Goal: Find contact information: Find contact information

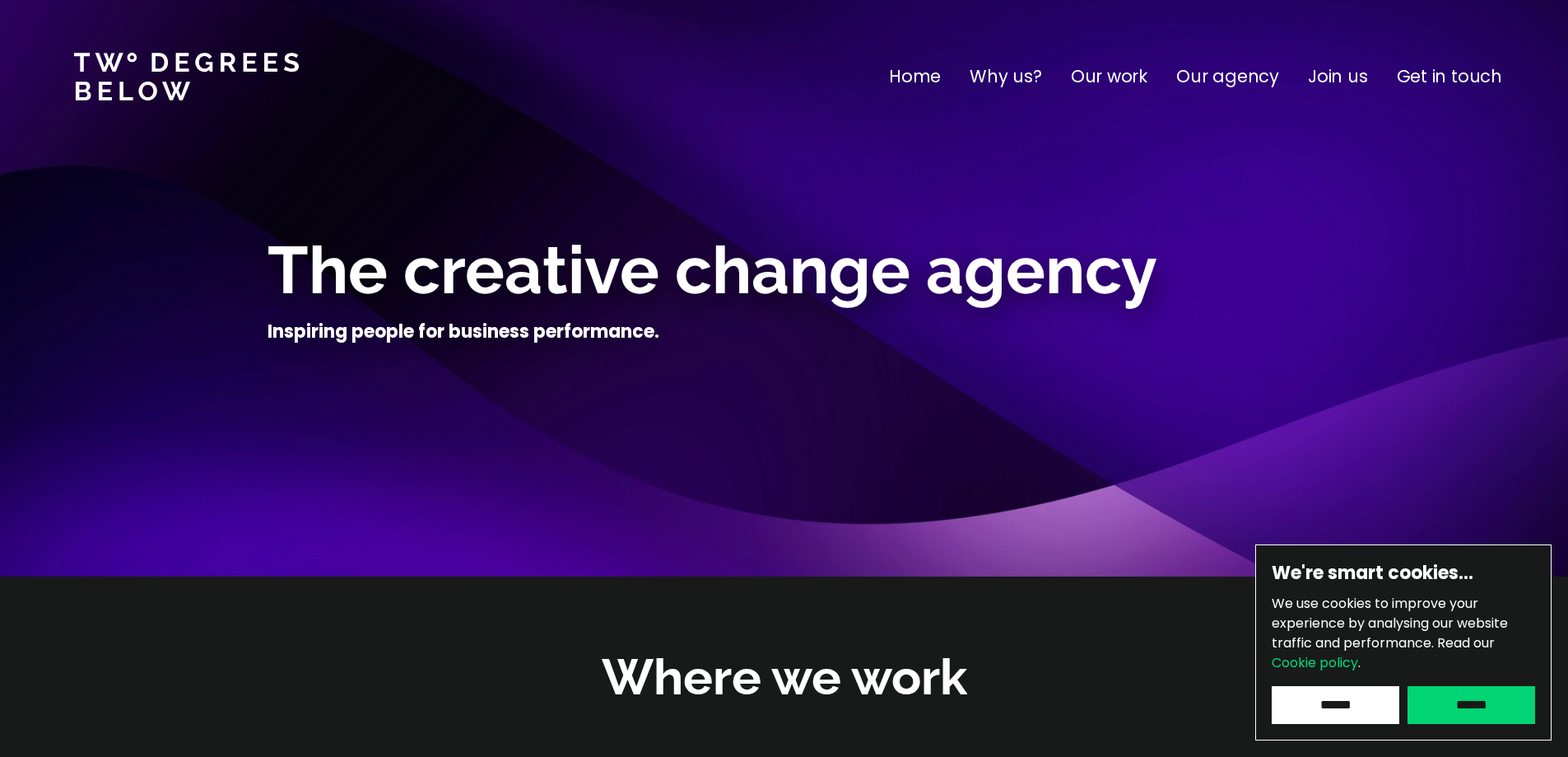
click at [1453, 712] on input "******" at bounding box center [1471, 704] width 127 height 38
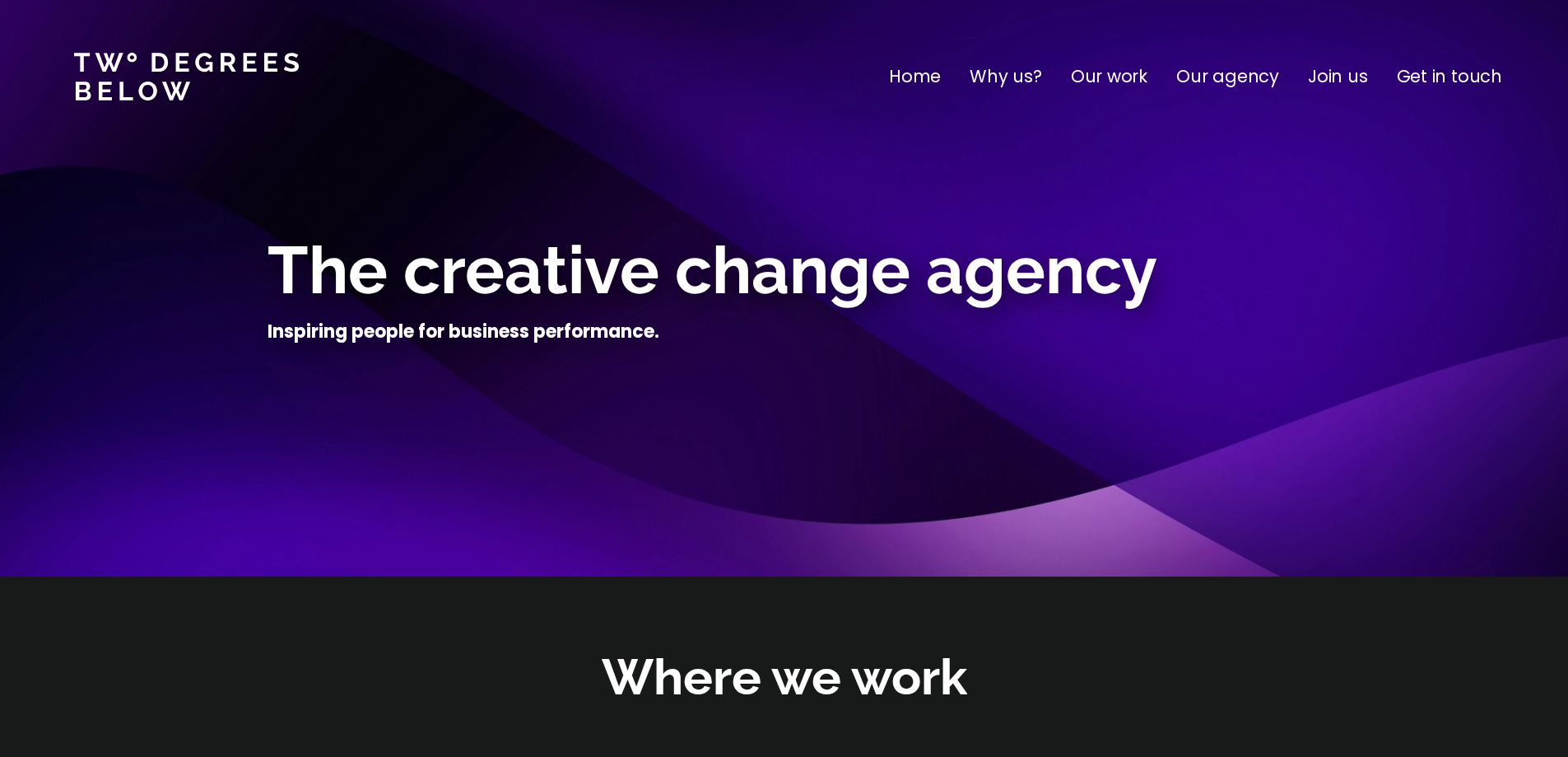
click at [1457, 77] on p "Get in touch" at bounding box center [1450, 77] width 105 height 27
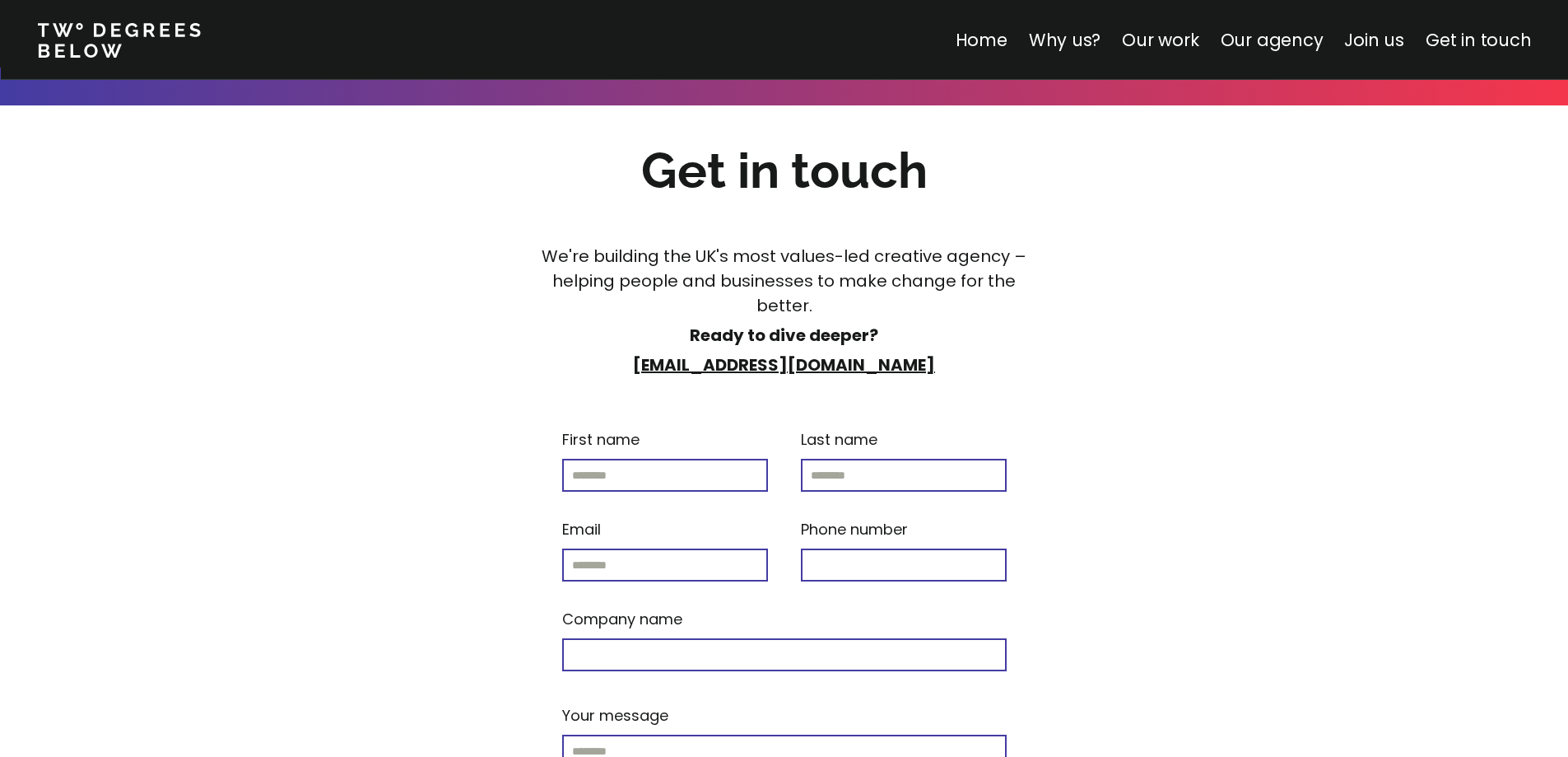
scroll to position [7033, 0]
